Goal: Task Accomplishment & Management: Manage account settings

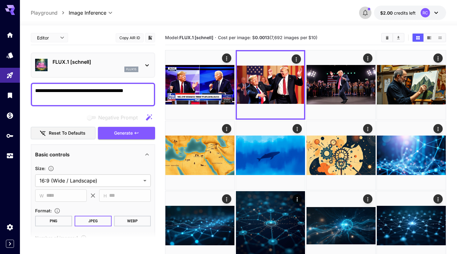
click at [363, 9] on icon "button" at bounding box center [364, 12] width 7 height 7
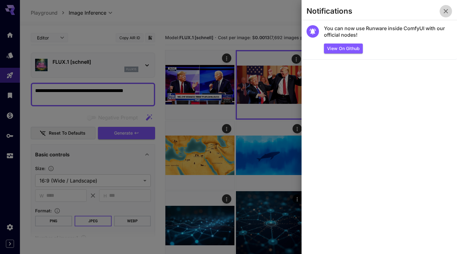
click at [444, 8] on icon "button" at bounding box center [445, 10] width 7 height 7
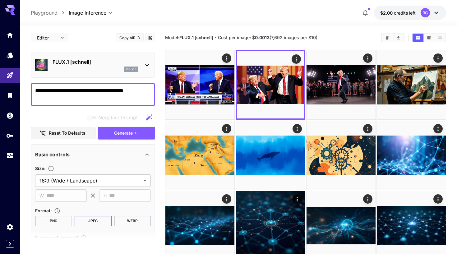
click at [432, 15] on icon at bounding box center [435, 12] width 7 height 7
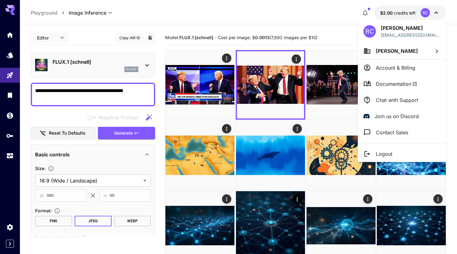
click at [318, 17] on div at bounding box center [228, 127] width 457 height 254
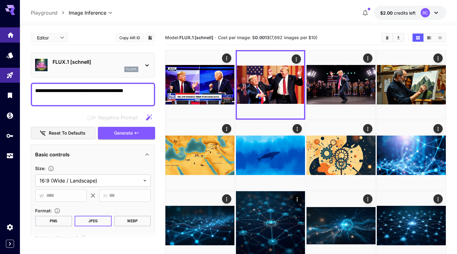
click at [10, 27] on link at bounding box center [10, 34] width 20 height 15
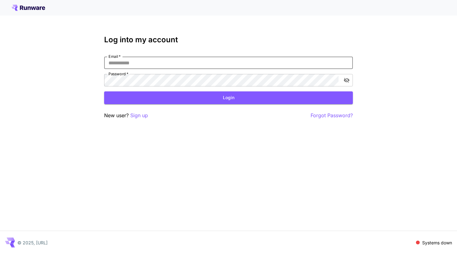
type input "**********"
click at [228, 98] on button "Login" at bounding box center [228, 97] width 248 height 13
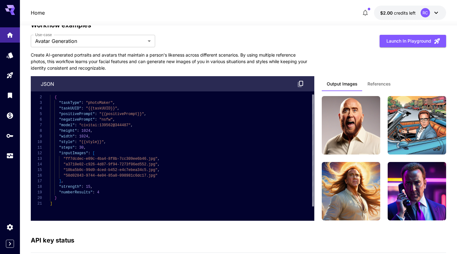
scroll to position [1713, 0]
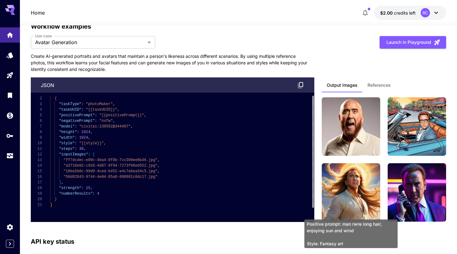
click at [365, 192] on img at bounding box center [350, 192] width 58 height 58
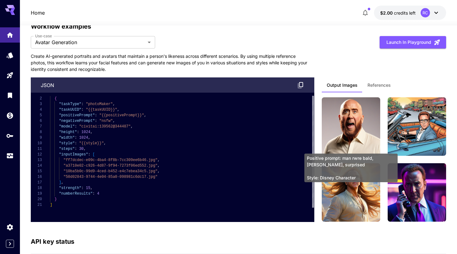
click at [361, 106] on img at bounding box center [350, 126] width 58 height 58
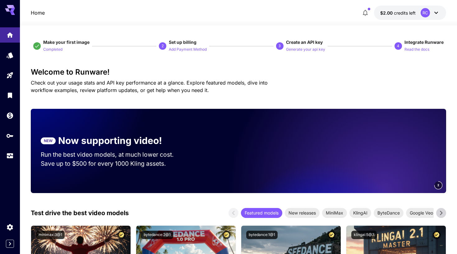
scroll to position [0, 0]
click at [7, 54] on icon "Models" at bounding box center [10, 52] width 7 height 7
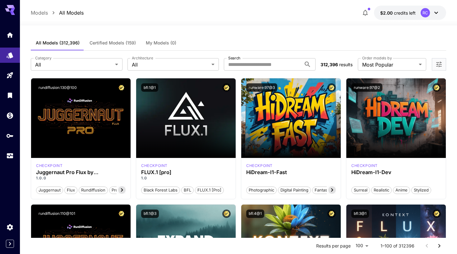
click at [107, 43] on span "Certified Models (159)" at bounding box center [112, 43] width 46 height 6
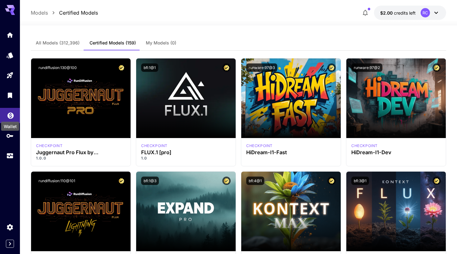
click at [9, 116] on icon "Wallet" at bounding box center [10, 114] width 6 height 6
